Goal: Book appointment/travel/reservation

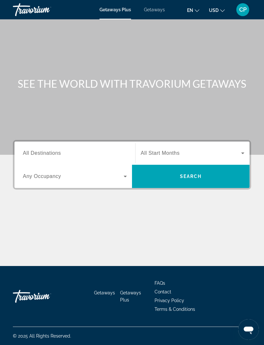
click at [191, 150] on span "Search widget" at bounding box center [191, 153] width 101 height 8
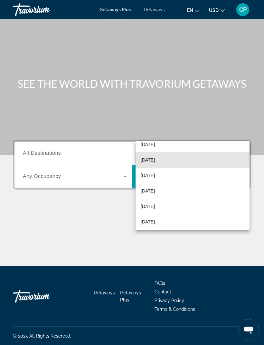
scroll to position [39, 0]
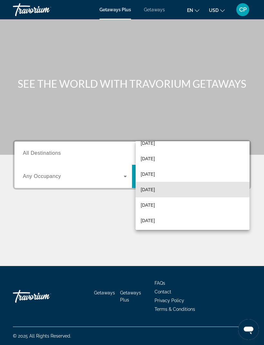
click at [155, 189] on span "[DATE]" at bounding box center [148, 190] width 14 height 8
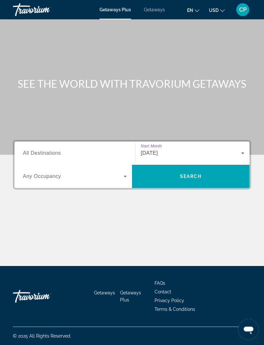
click at [197, 174] on span "Search" at bounding box center [191, 176] width 22 height 5
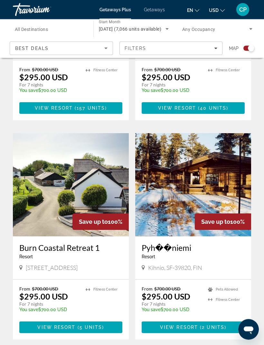
scroll to position [1316, 0]
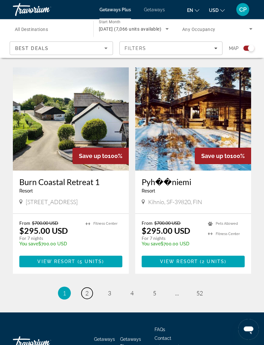
click at [83, 288] on link "page 2" at bounding box center [87, 293] width 11 height 11
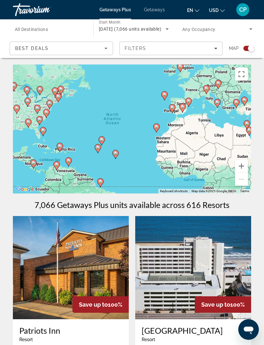
click at [104, 45] on icon "Sort by" at bounding box center [106, 48] width 8 height 8
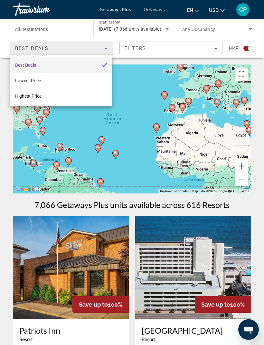
click at [107, 50] on div at bounding box center [132, 172] width 264 height 345
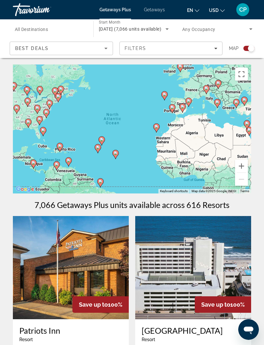
click at [86, 22] on div "Destination All Destinations" at bounding box center [50, 29] width 81 height 18
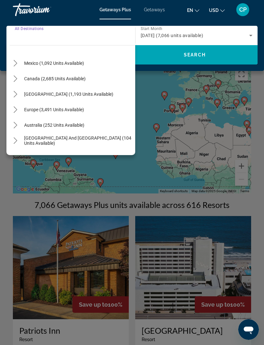
scroll to position [31, 0]
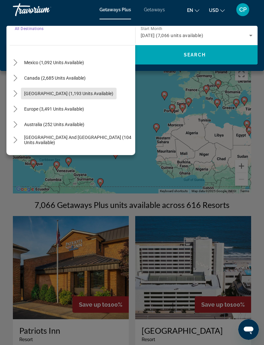
click at [109, 91] on span "[GEOGRAPHIC_DATA] (1,193 units available)" at bounding box center [68, 93] width 89 height 5
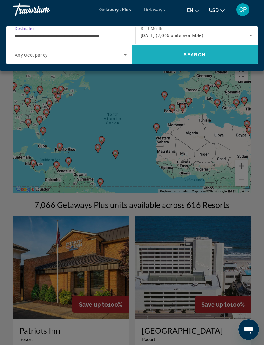
click at [200, 53] on span "Search" at bounding box center [195, 54] width 22 height 5
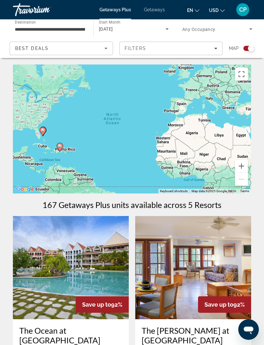
click at [78, 26] on input "**********" at bounding box center [50, 29] width 70 height 8
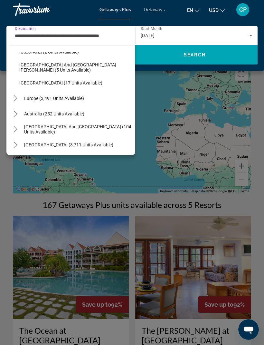
scroll to position [124, 0]
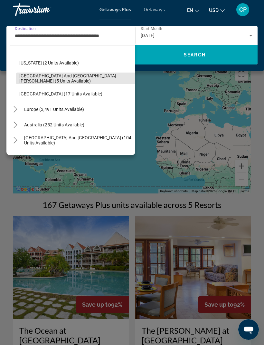
click at [101, 77] on span "[GEOGRAPHIC_DATA] and [GEOGRAPHIC_DATA][PERSON_NAME] (5 units available)" at bounding box center [75, 78] width 113 height 10
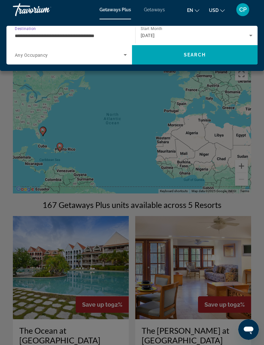
click at [212, 56] on span "Search" at bounding box center [195, 54] width 126 height 15
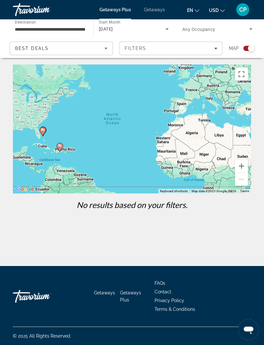
click at [85, 26] on input "**********" at bounding box center [50, 29] width 70 height 8
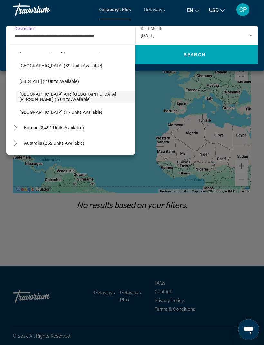
scroll to position [110, 0]
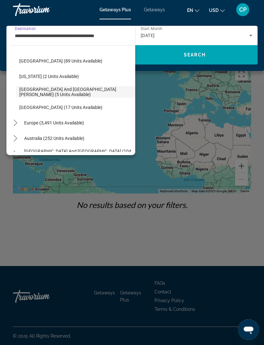
click at [59, 120] on span "Europe (3,491 units available)" at bounding box center [54, 122] width 60 height 5
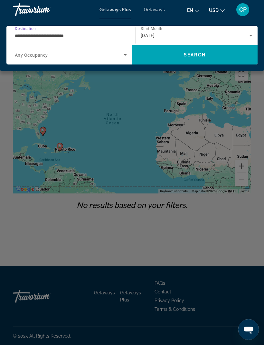
click at [122, 32] on input "**********" at bounding box center [69, 36] width 109 height 8
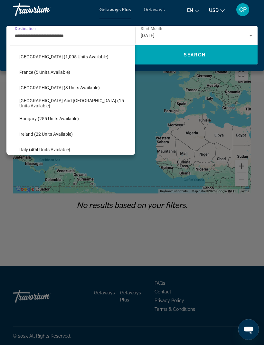
scroll to position [239, 0]
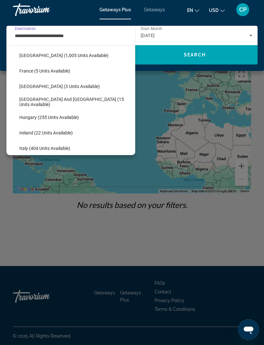
click at [52, 98] on span "Select destination: Greece and Cyprus (15 units available)" at bounding box center [75, 101] width 119 height 15
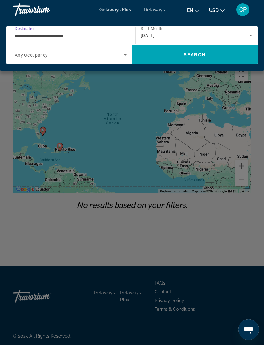
type input "**********"
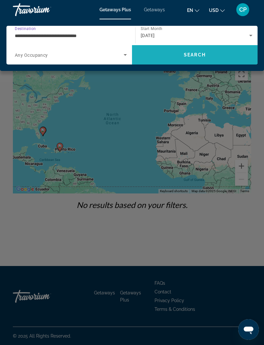
click at [207, 55] on span "Search" at bounding box center [195, 54] width 126 height 15
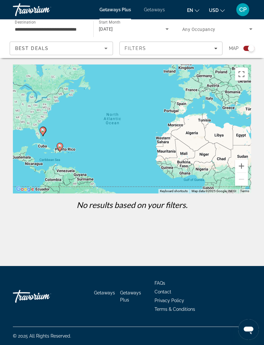
click at [84, 24] on div "**********" at bounding box center [50, 29] width 70 height 18
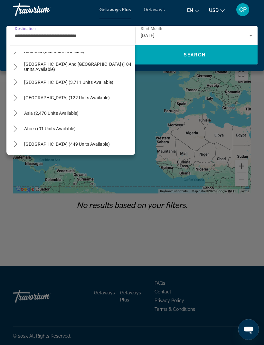
scroll to position [429, 0]
click at [13, 112] on icon "Toggle Asia (2,470 units available) submenu" at bounding box center [15, 113] width 6 height 6
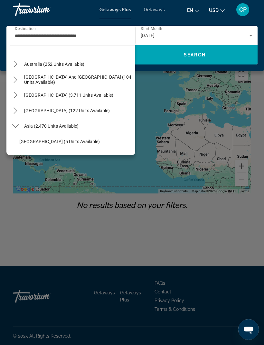
scroll to position [416, 0]
click at [246, 32] on div "[DATE]" at bounding box center [195, 36] width 109 height 8
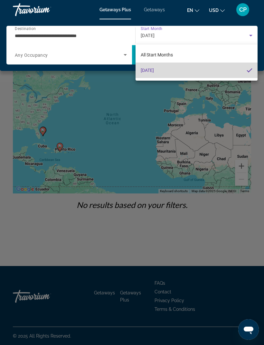
click at [182, 68] on mat-option "[DATE]" at bounding box center [197, 70] width 122 height 15
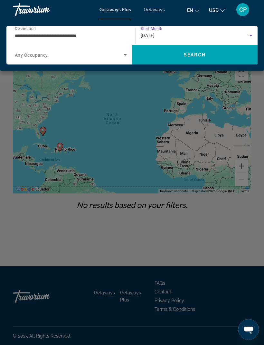
click at [241, 33] on div "[DATE]" at bounding box center [195, 36] width 109 height 8
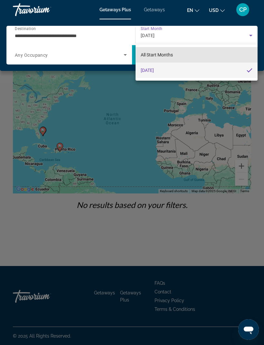
click at [198, 52] on mat-option "All Start Months" at bounding box center [197, 54] width 122 height 15
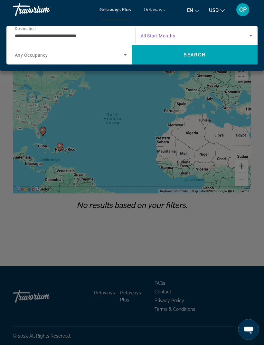
click at [246, 34] on span "Search widget" at bounding box center [195, 36] width 109 height 8
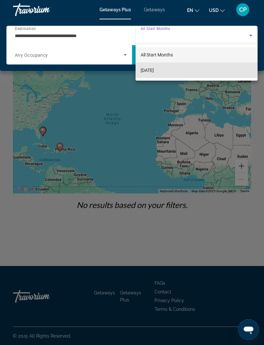
scroll to position [0, 0]
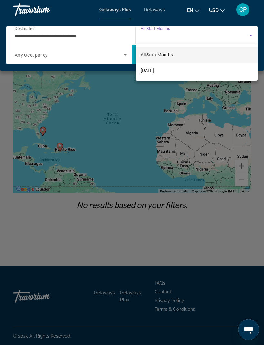
click at [122, 11] on div at bounding box center [132, 172] width 264 height 345
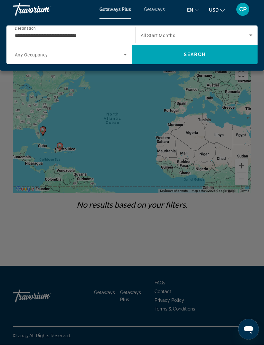
scroll to position [4, 0]
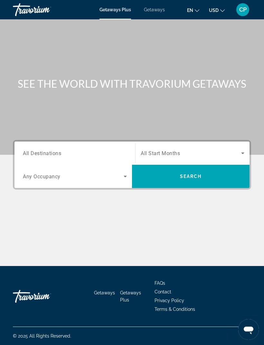
click at [175, 146] on div "Search widget" at bounding box center [193, 153] width 104 height 18
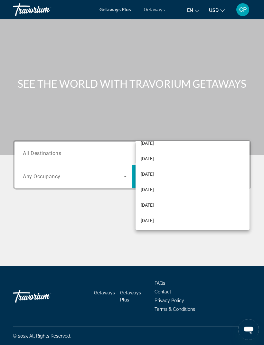
scroll to position [84, 0]
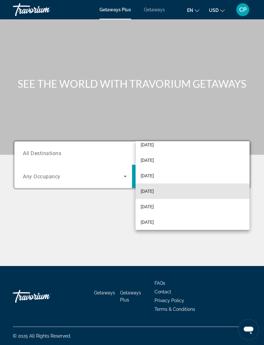
click at [185, 193] on mat-option "[DATE]" at bounding box center [193, 190] width 114 height 15
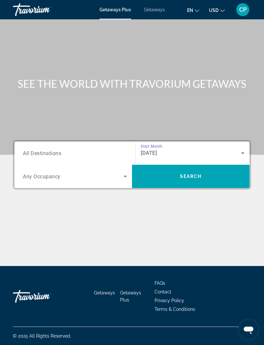
click at [100, 150] on input "Destination All Destinations" at bounding box center [75, 154] width 104 height 8
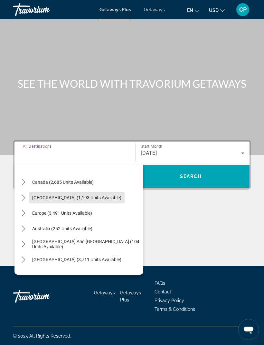
scroll to position [48, 0]
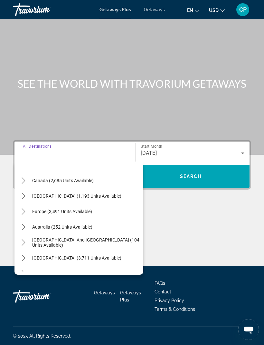
click at [23, 208] on icon "Toggle Europe (3,491 units available) submenu" at bounding box center [23, 211] width 6 height 6
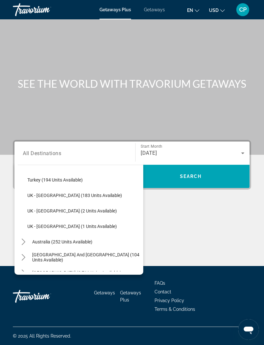
scroll to position [359, 0]
click at [92, 203] on span "Select destination: UK - Scotland (2 units available)" at bounding box center [83, 210] width 119 height 15
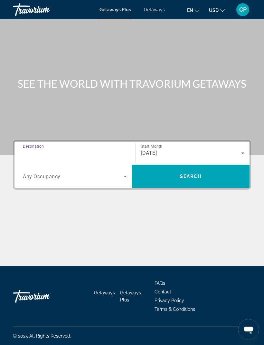
type input "**********"
click at [182, 149] on div "[DATE]" at bounding box center [191, 153] width 101 height 8
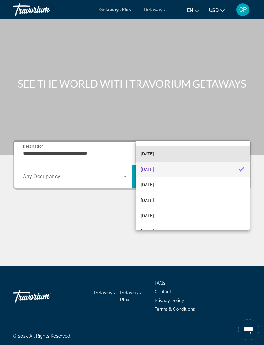
scroll to position [106, 0]
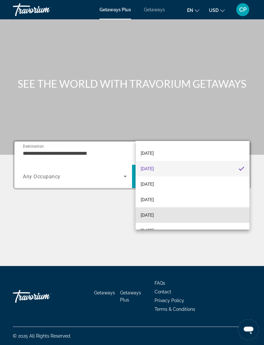
click at [154, 216] on span "[DATE]" at bounding box center [147, 215] width 13 height 8
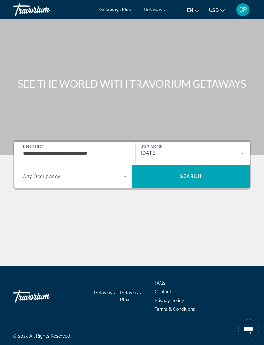
click at [190, 174] on span "Search" at bounding box center [191, 176] width 22 height 5
click at [124, 144] on div "Search widget" at bounding box center [75, 153] width 104 height 18
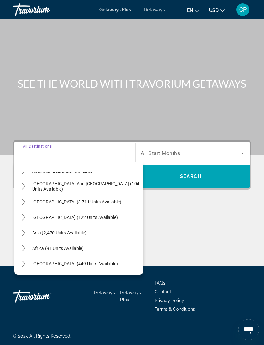
scroll to position [104, 0]
click at [21, 229] on icon "Toggle Asia (2,470 units available) submenu" at bounding box center [23, 232] width 6 height 6
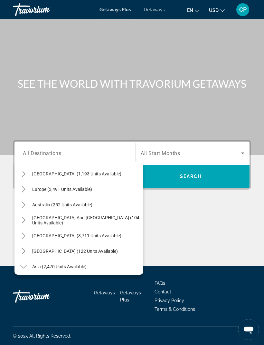
scroll to position [70, 0]
click at [23, 248] on icon "Toggle Central America (122 units available) submenu" at bounding box center [24, 251] width 4 height 6
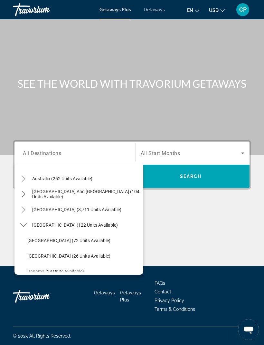
scroll to position [94, 0]
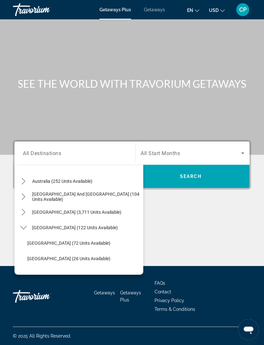
click at [25, 209] on icon "Toggle South America (3,711 units available) submenu" at bounding box center [23, 212] width 6 height 6
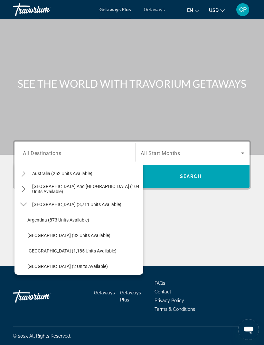
scroll to position [98, 0]
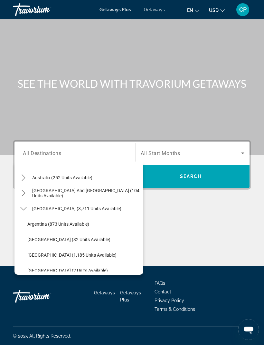
click at [20, 190] on icon "Toggle South Pacific and Oceania (104 units available) submenu" at bounding box center [23, 193] width 6 height 6
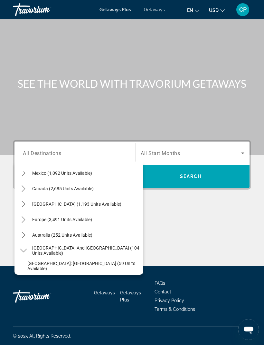
scroll to position [41, 0]
click at [21, 200] on icon "Toggle Caribbean & Atlantic Islands (1,193 units available) submenu" at bounding box center [23, 203] width 6 height 6
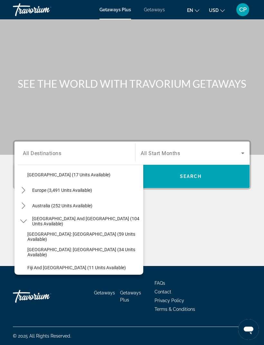
scroll to position [167, 0]
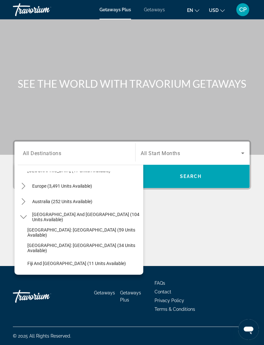
click at [160, 9] on span "Getaways" at bounding box center [154, 9] width 21 height 5
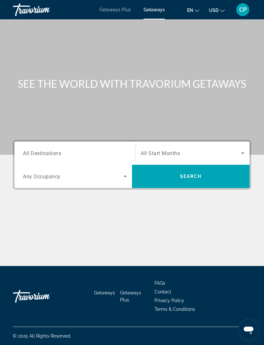
click at [123, 150] on input "Destination All Destinations" at bounding box center [75, 154] width 104 height 8
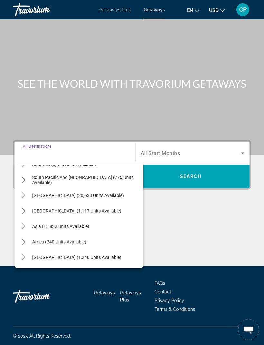
scroll to position [104, 0]
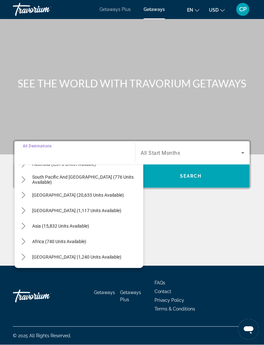
click at [23, 223] on icon "Toggle Asia (15,832 units available) submenu" at bounding box center [23, 226] width 6 height 6
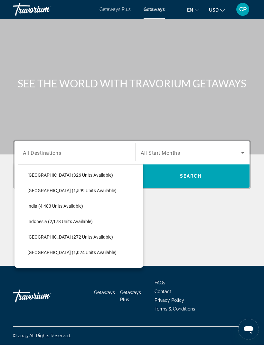
scroll to position [191, 0]
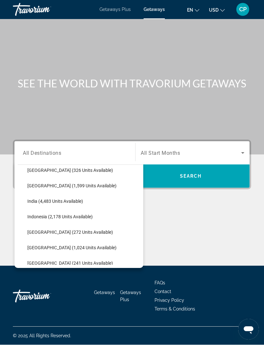
click at [83, 225] on span "Select destination: Japan (272 units available)" at bounding box center [83, 232] width 119 height 15
type input "**********"
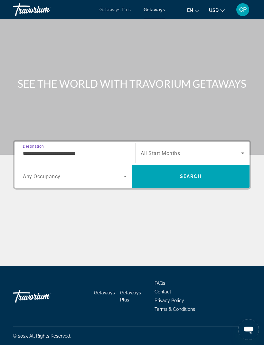
click at [203, 149] on span "Search widget" at bounding box center [191, 153] width 101 height 8
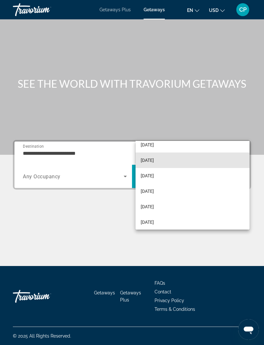
scroll to position [80, 0]
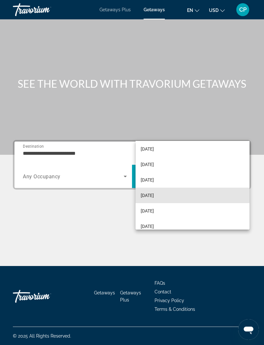
click at [154, 195] on span "[DATE]" at bounding box center [147, 195] width 13 height 8
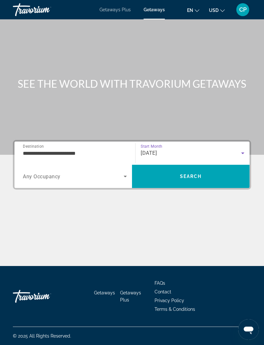
click at [202, 169] on span "Search" at bounding box center [191, 176] width 118 height 15
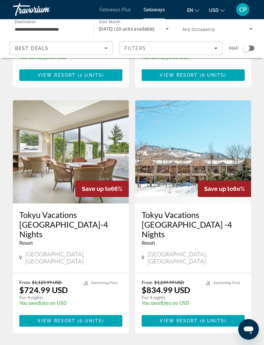
scroll to position [226, 0]
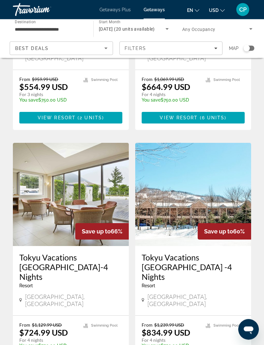
click at [87, 184] on img "Main content" at bounding box center [71, 194] width 116 height 103
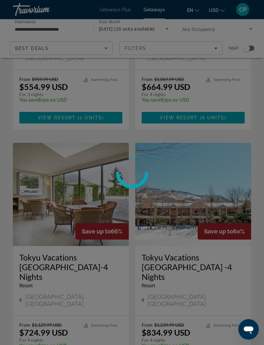
scroll to position [183, 0]
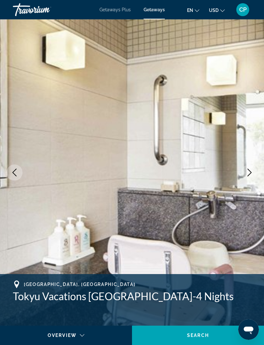
click at [246, 176] on button "Next image" at bounding box center [250, 172] width 16 height 16
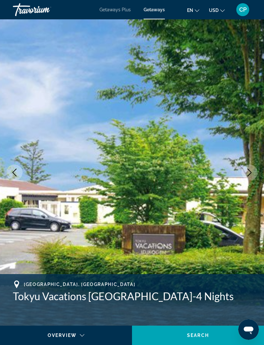
click at [250, 172] on icon "Next image" at bounding box center [250, 173] width 8 height 8
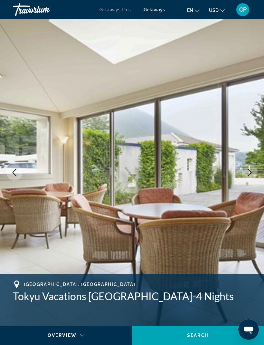
click at [251, 170] on icon "Next image" at bounding box center [250, 173] width 8 height 8
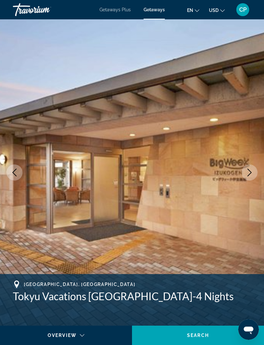
click at [250, 176] on icon "Next image" at bounding box center [250, 173] width 8 height 8
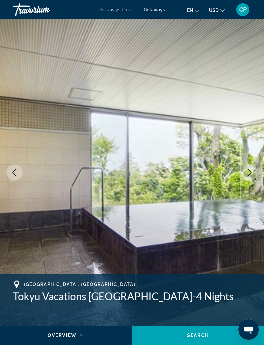
click at [252, 173] on icon "Next image" at bounding box center [250, 173] width 8 height 8
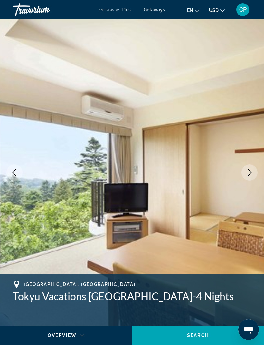
click at [250, 173] on icon "Next image" at bounding box center [250, 173] width 8 height 8
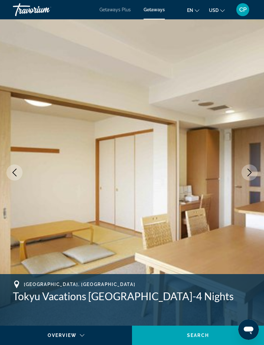
click at [250, 176] on icon "Next image" at bounding box center [250, 173] width 8 height 8
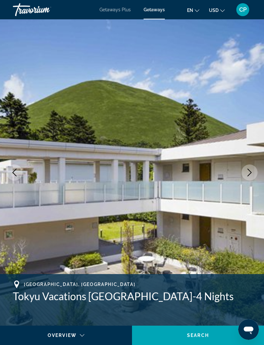
click at [254, 173] on button "Next image" at bounding box center [250, 172] width 16 height 16
